Goal: Check status: Check status

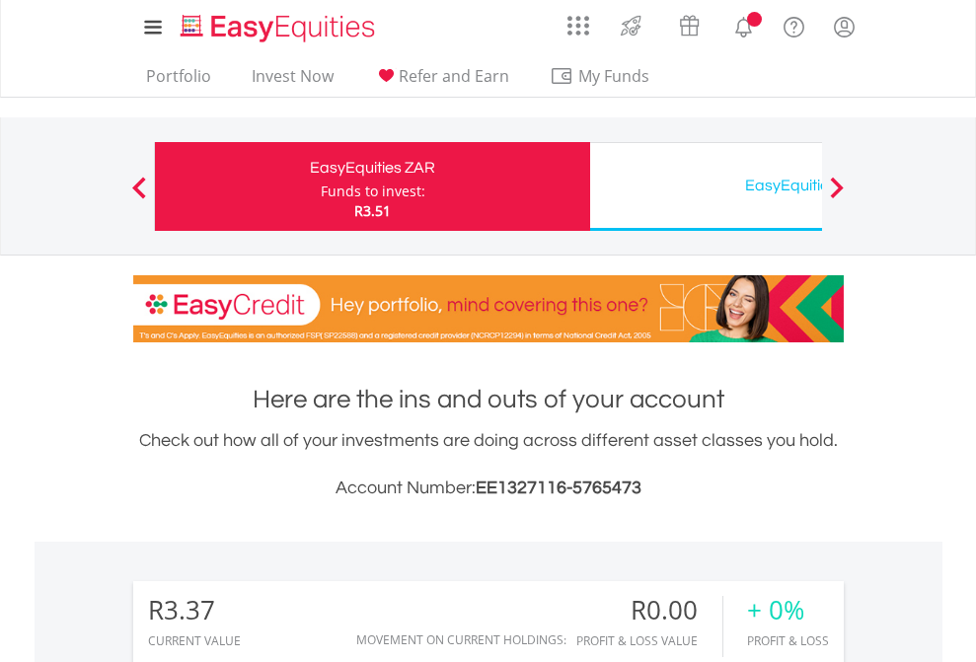
scroll to position [189, 310]
click at [321, 186] on div "Funds to invest:" at bounding box center [373, 192] width 105 height 20
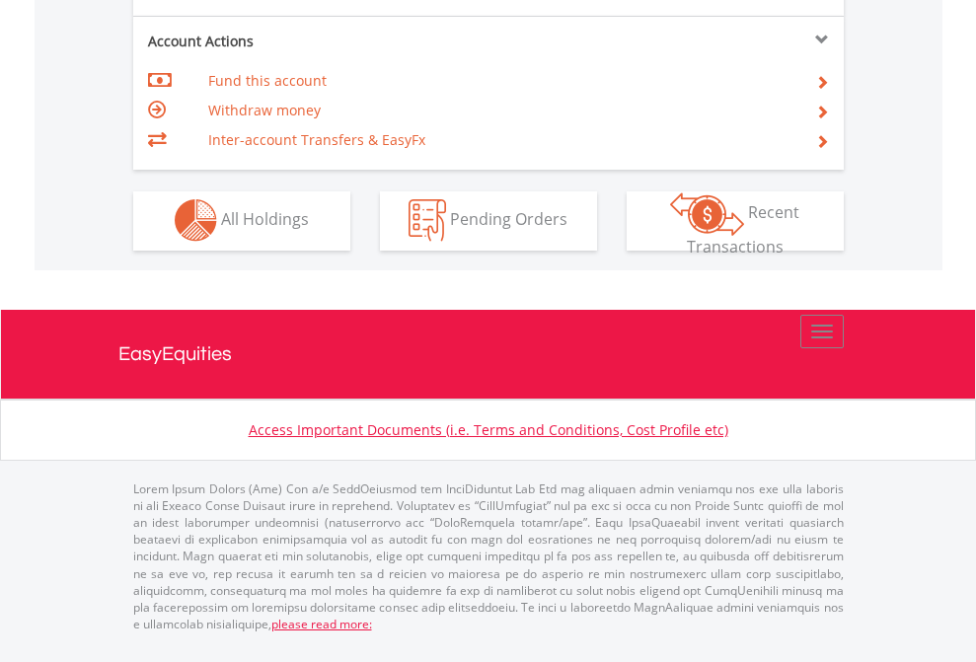
scroll to position [1845, 0]
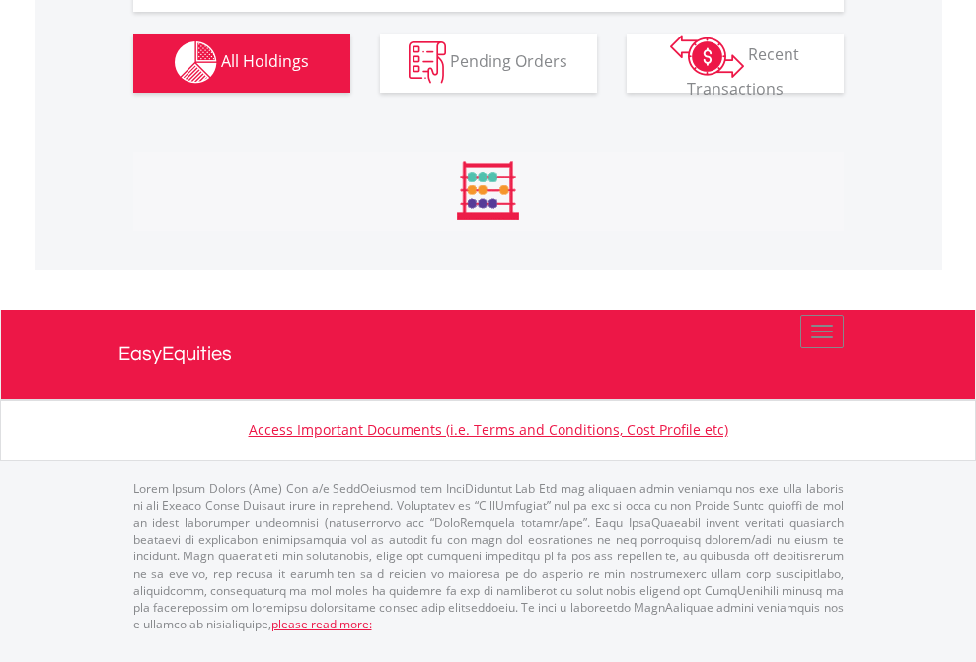
scroll to position [1953, 0]
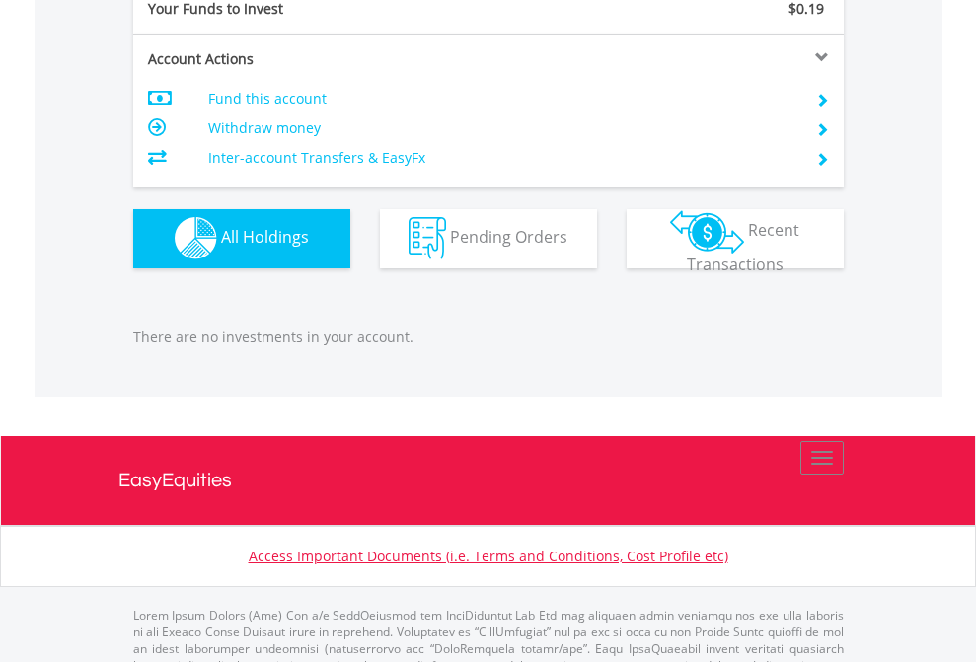
scroll to position [1953, 0]
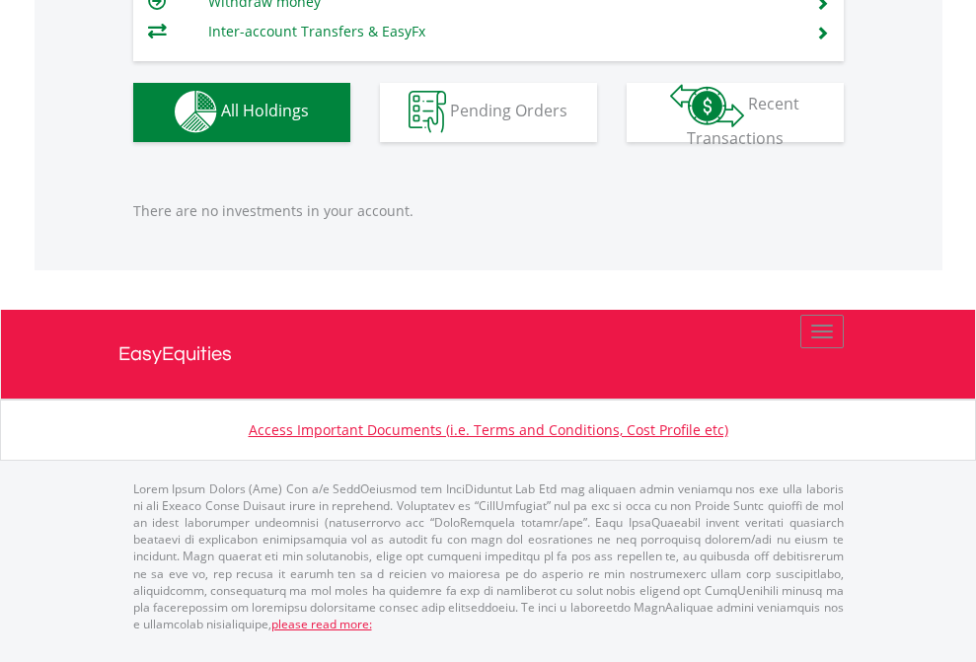
scroll to position [142, 0]
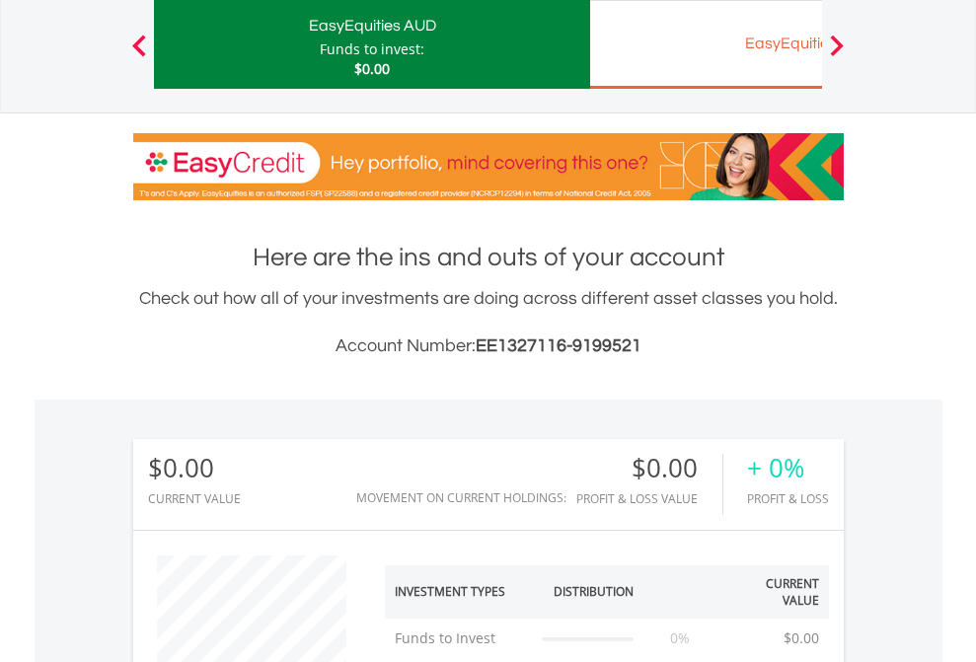
click at [705, 44] on div "EasyEquities EUR" at bounding box center [807, 44] width 411 height 28
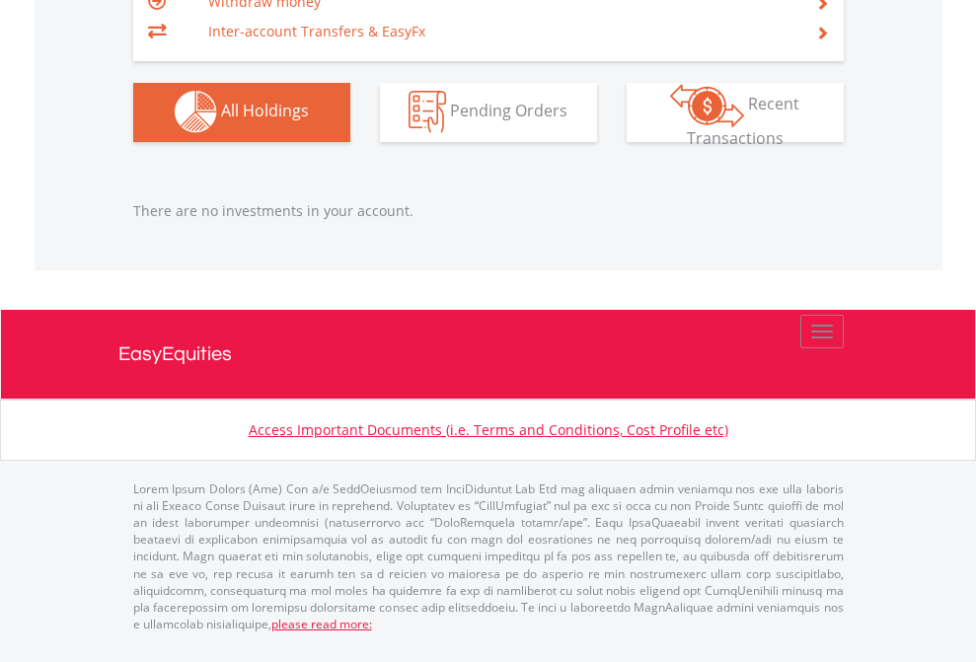
scroll to position [189, 310]
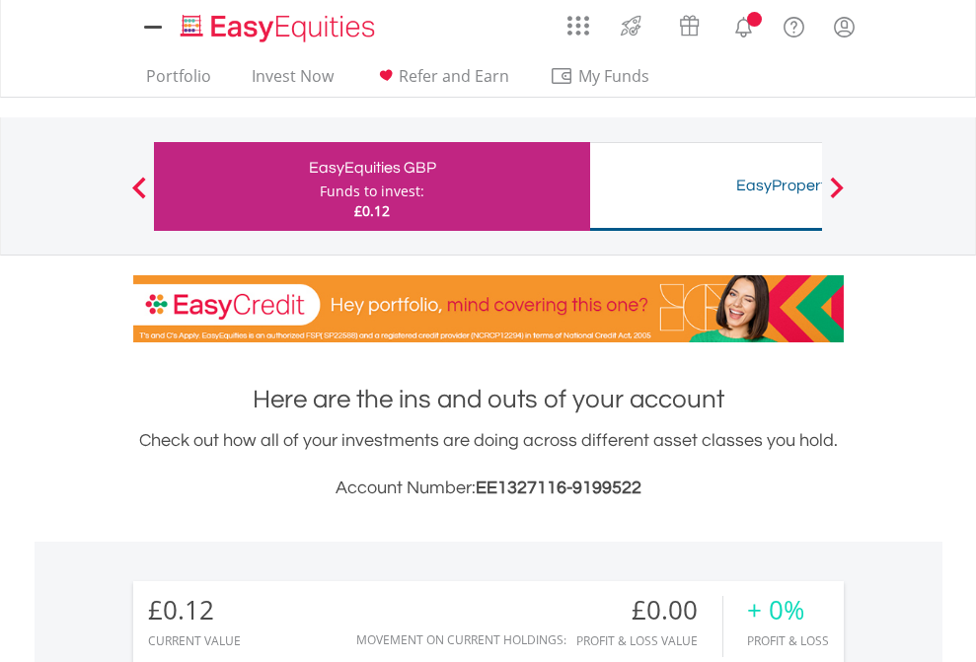
scroll to position [189, 310]
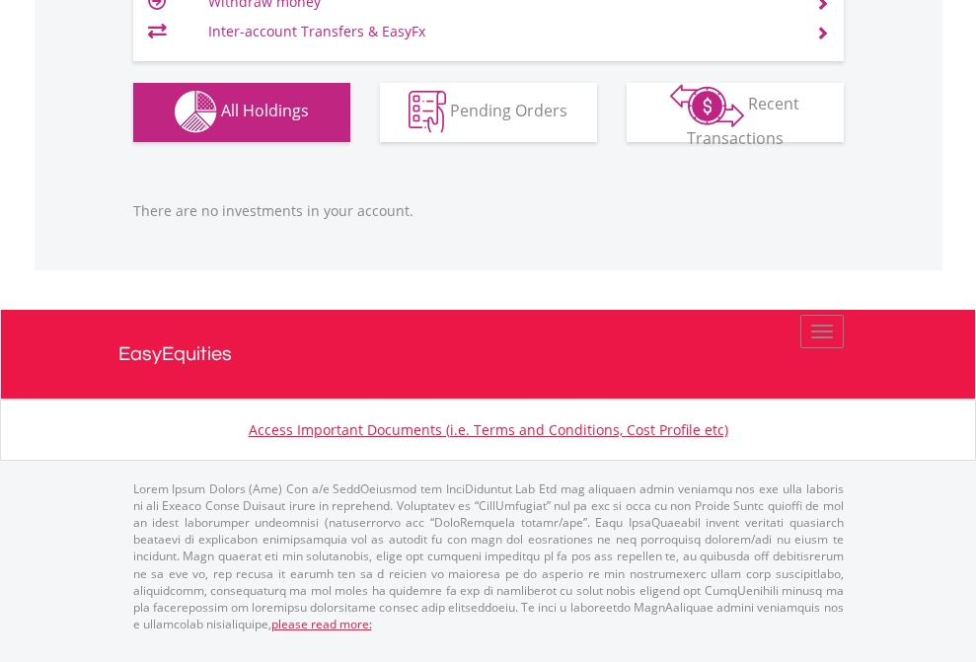
scroll to position [1953, 0]
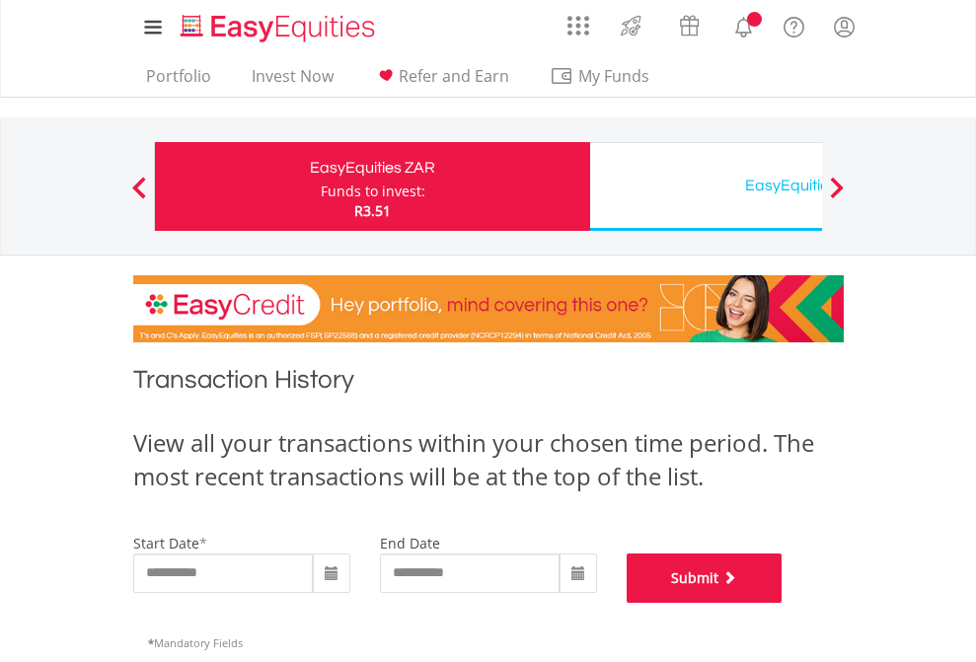
click at [782, 603] on button "Submit" at bounding box center [705, 577] width 156 height 49
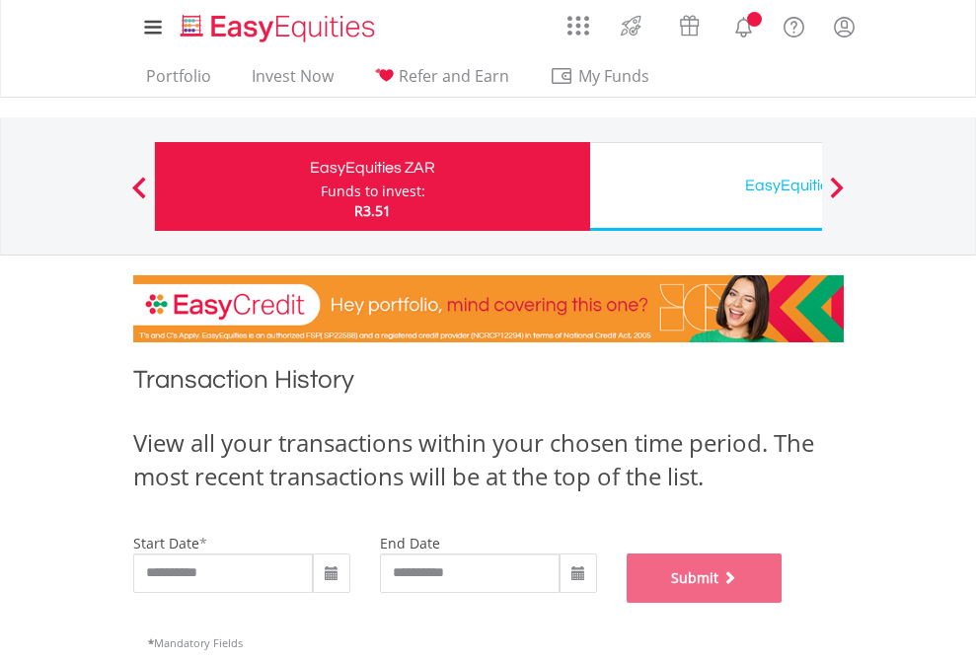
scroll to position [800, 0]
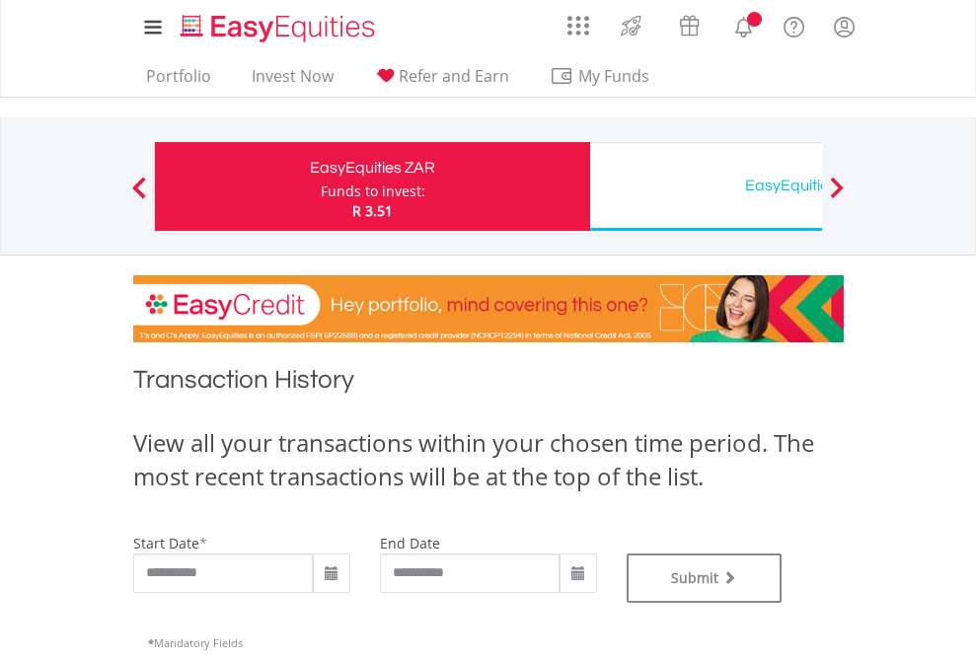
click at [705, 186] on div "EasyEquities USD" at bounding box center [807, 186] width 411 height 28
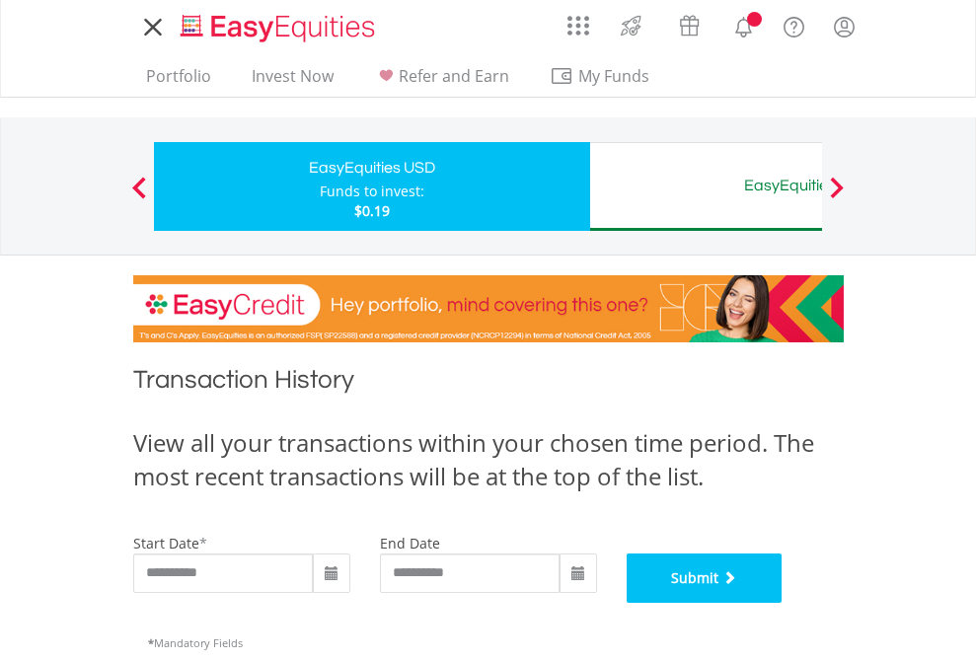
click at [782, 603] on button "Submit" at bounding box center [705, 577] width 156 height 49
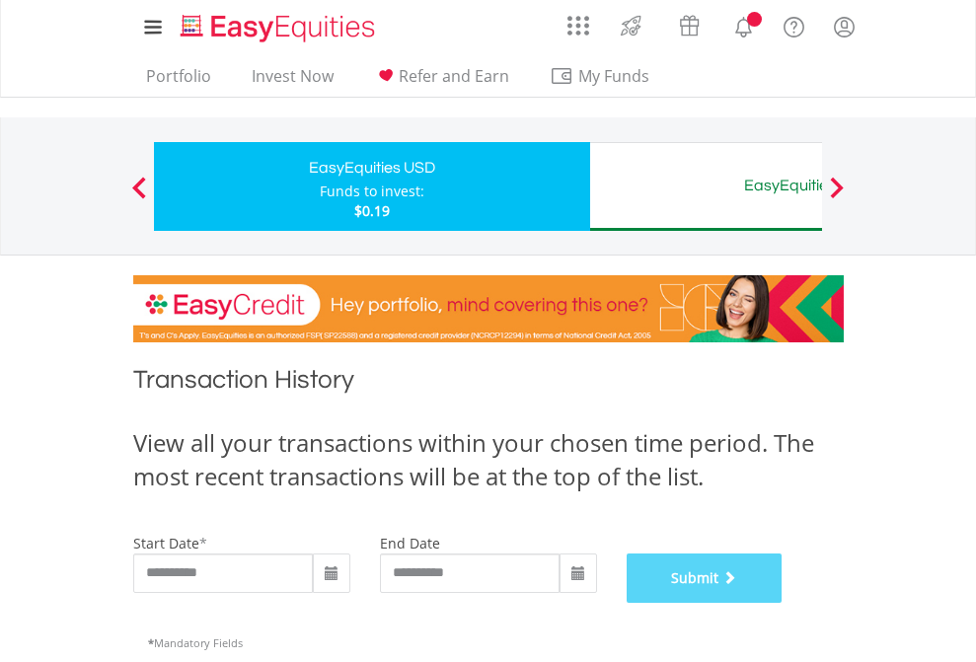
scroll to position [800, 0]
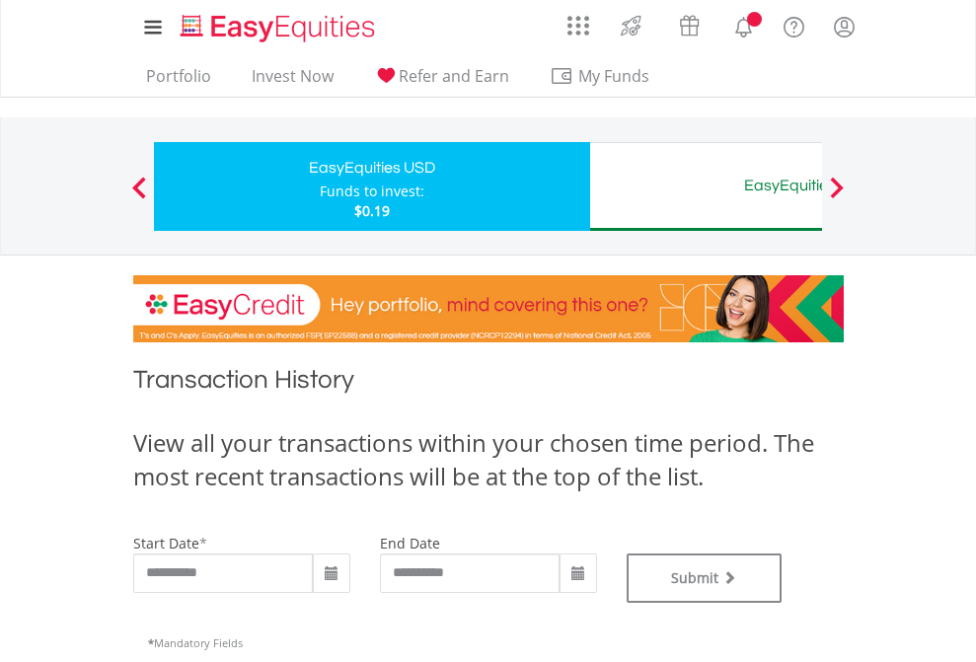
click at [705, 186] on div "EasyEquities AUD" at bounding box center [807, 186] width 411 height 28
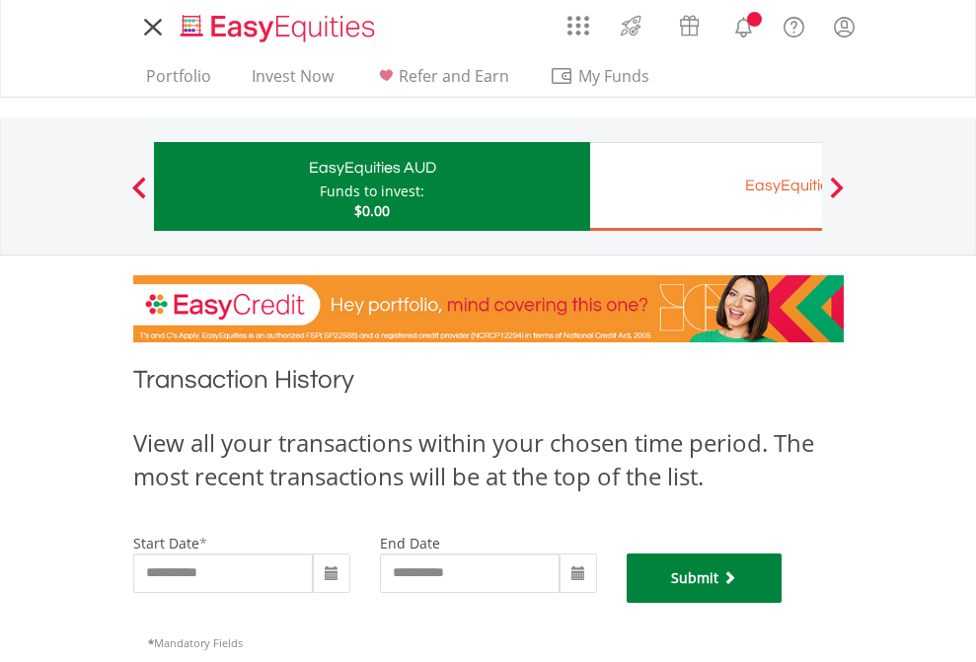
click at [782, 603] on button "Submit" at bounding box center [705, 577] width 156 height 49
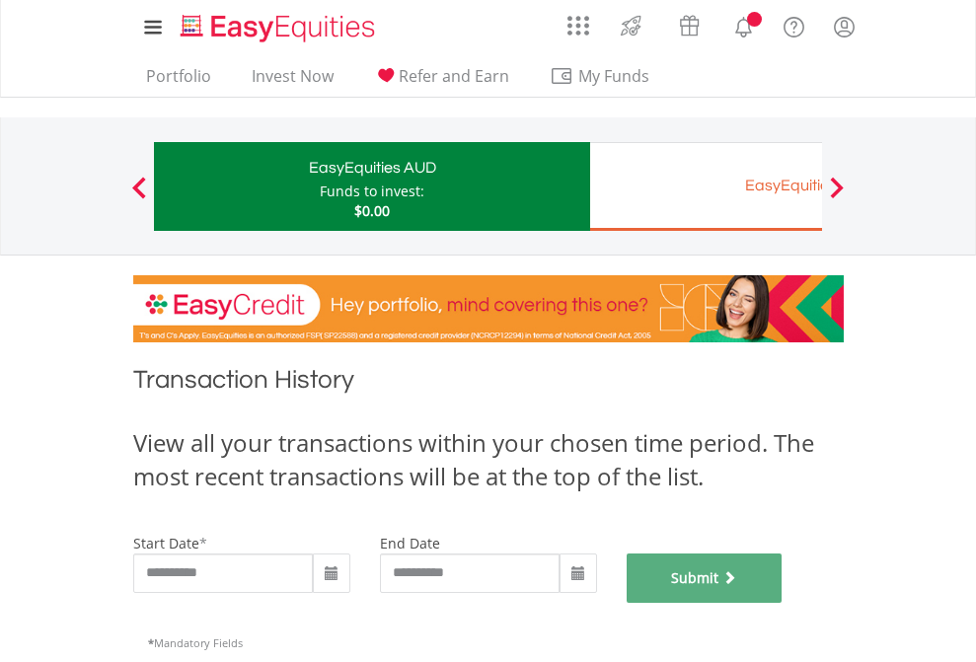
scroll to position [800, 0]
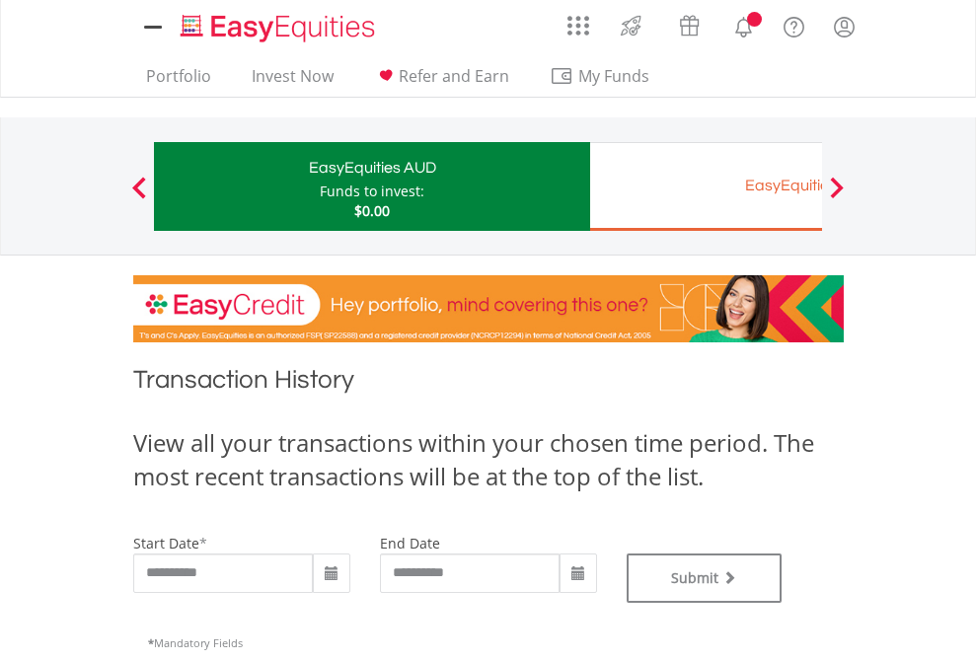
click at [705, 186] on div "EasyEquities EUR" at bounding box center [807, 186] width 411 height 28
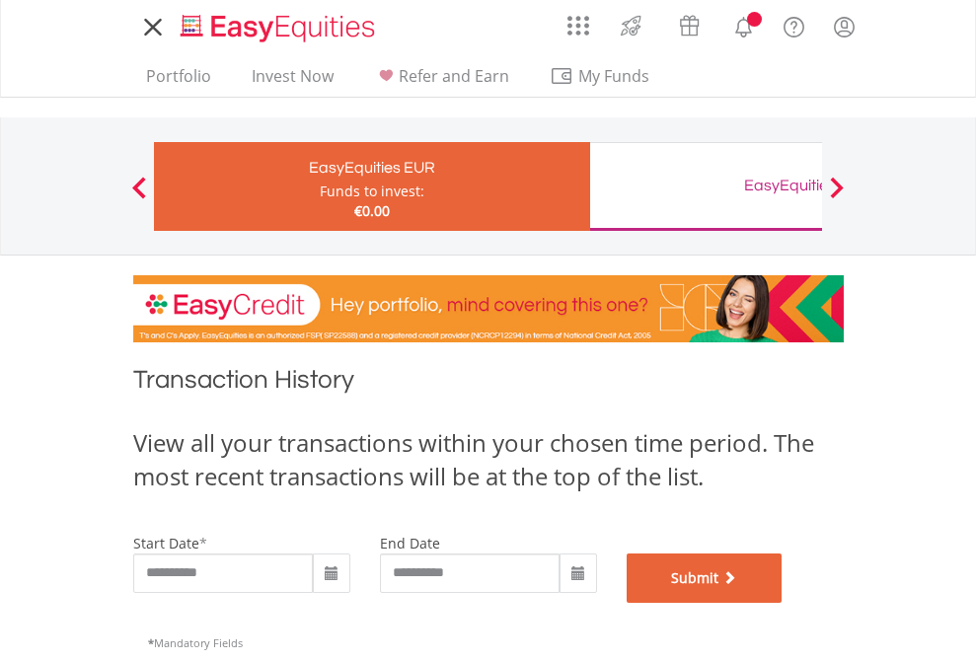
click at [782, 603] on button "Submit" at bounding box center [705, 577] width 156 height 49
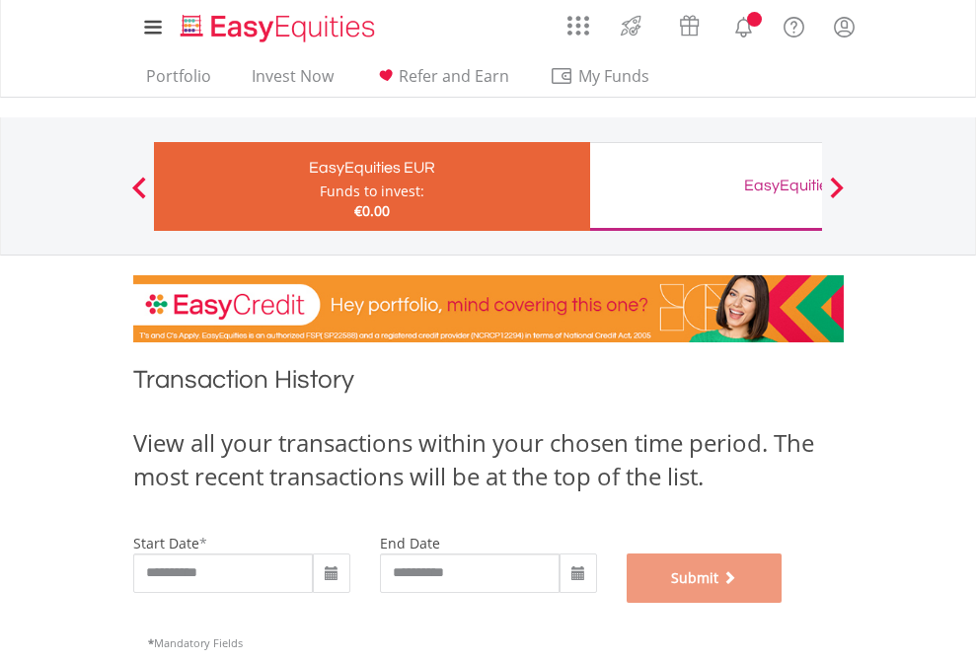
scroll to position [800, 0]
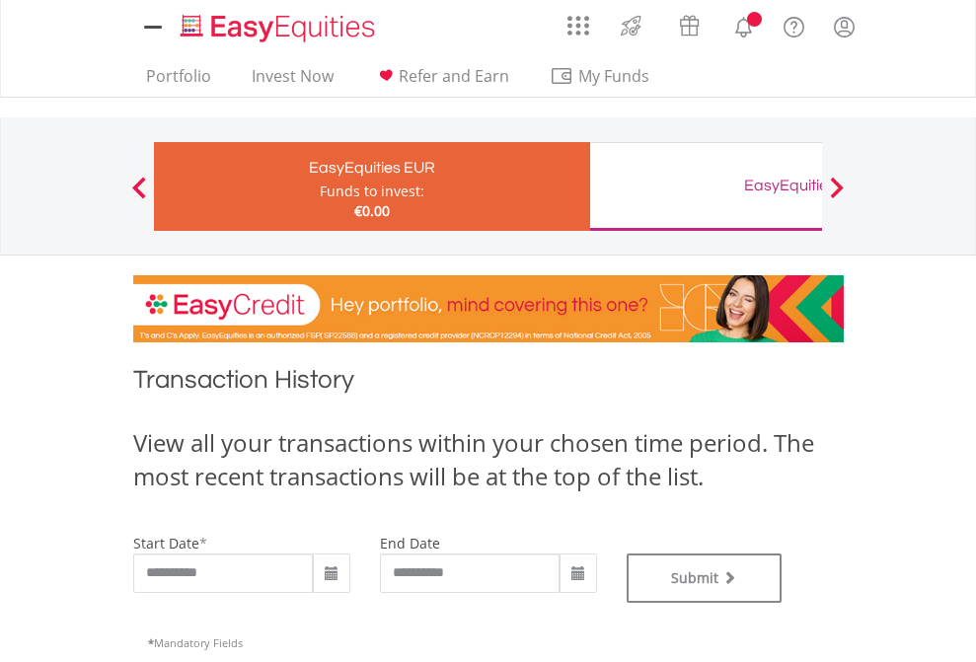
click at [705, 186] on div "EasyEquities GBP" at bounding box center [807, 186] width 411 height 28
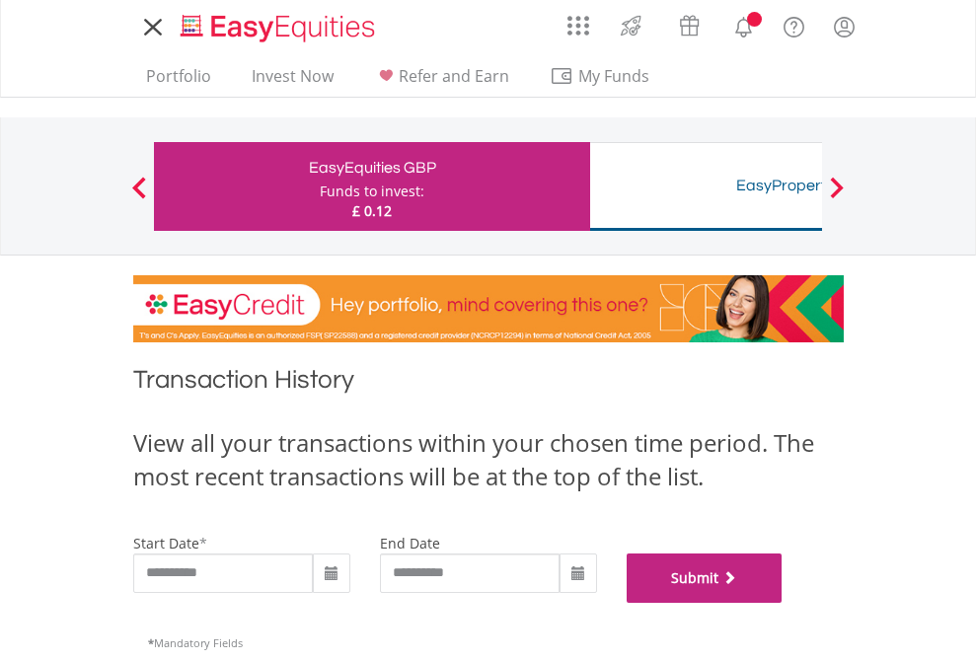
click at [782, 603] on button "Submit" at bounding box center [705, 577] width 156 height 49
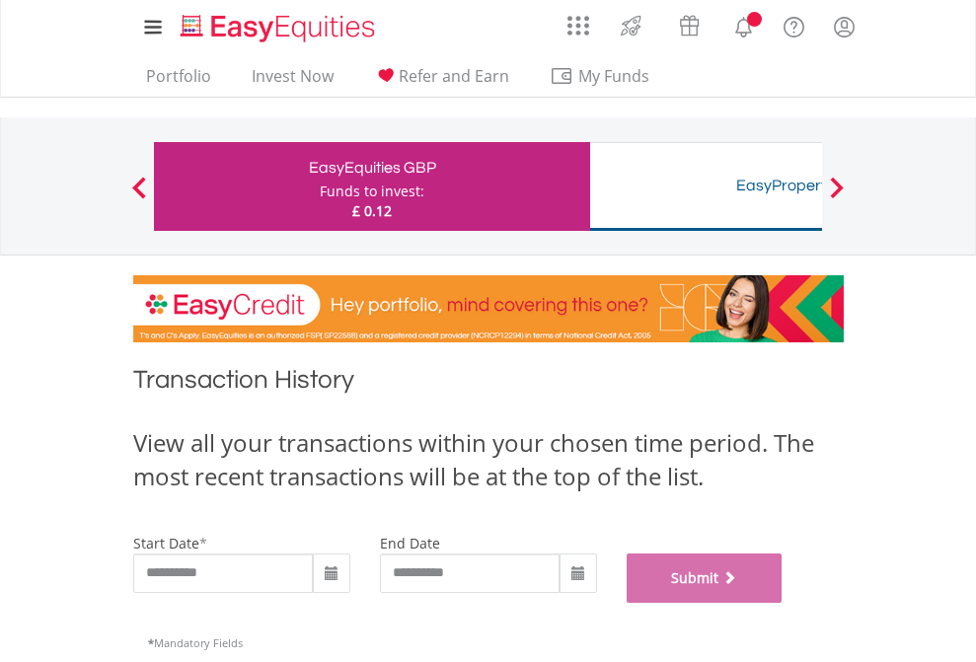
scroll to position [800, 0]
